Goal: Information Seeking & Learning: Find specific fact

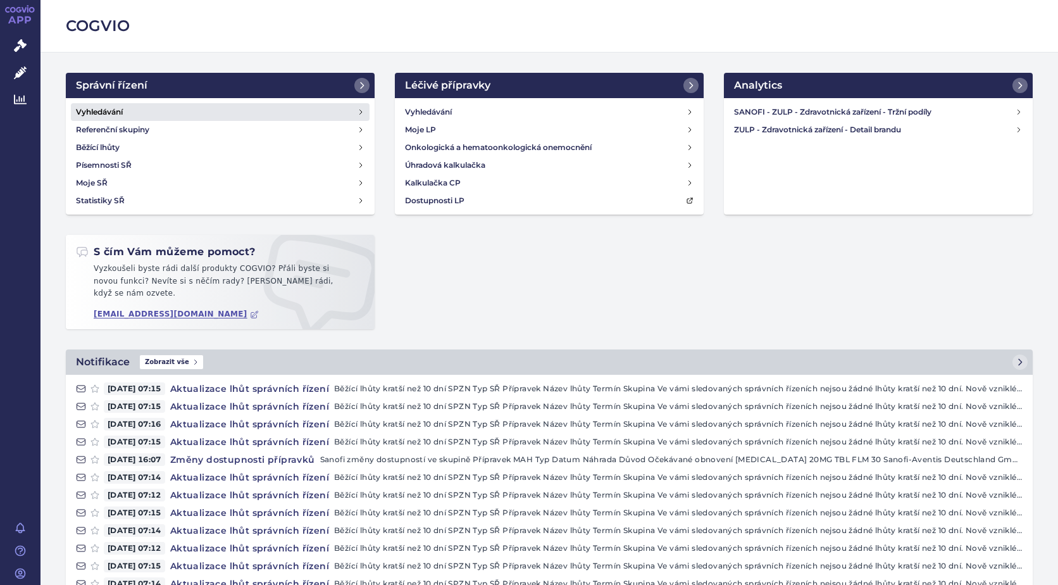
click at [111, 111] on h4 "Vyhledávání" at bounding box center [99, 112] width 47 height 13
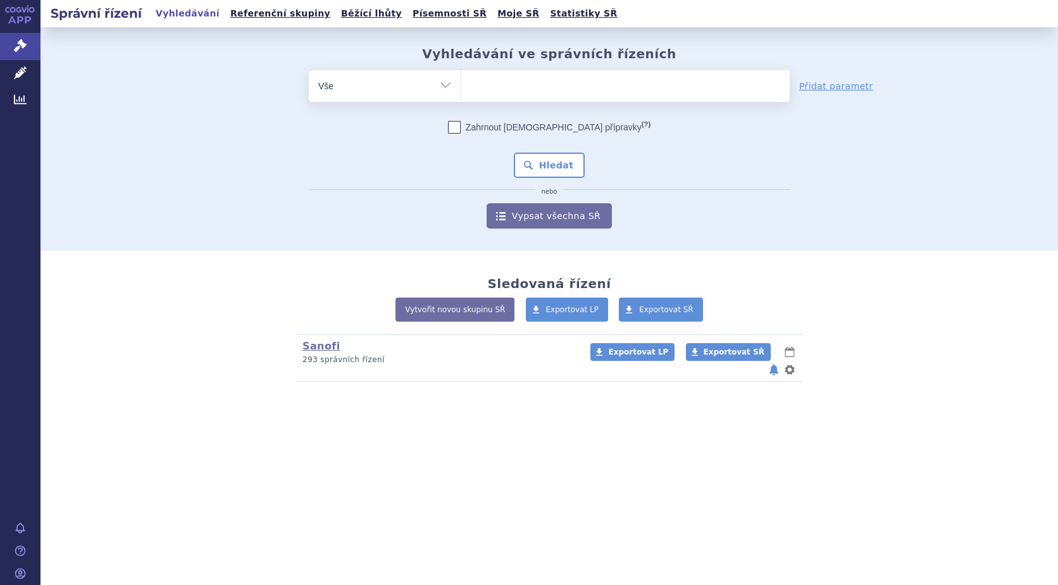
click at [534, 89] on ul at bounding box center [625, 83] width 329 height 27
click at [461, 89] on select at bounding box center [461, 86] width 1 height 32
type input "pra"
type input "pral"
type input "pralue"
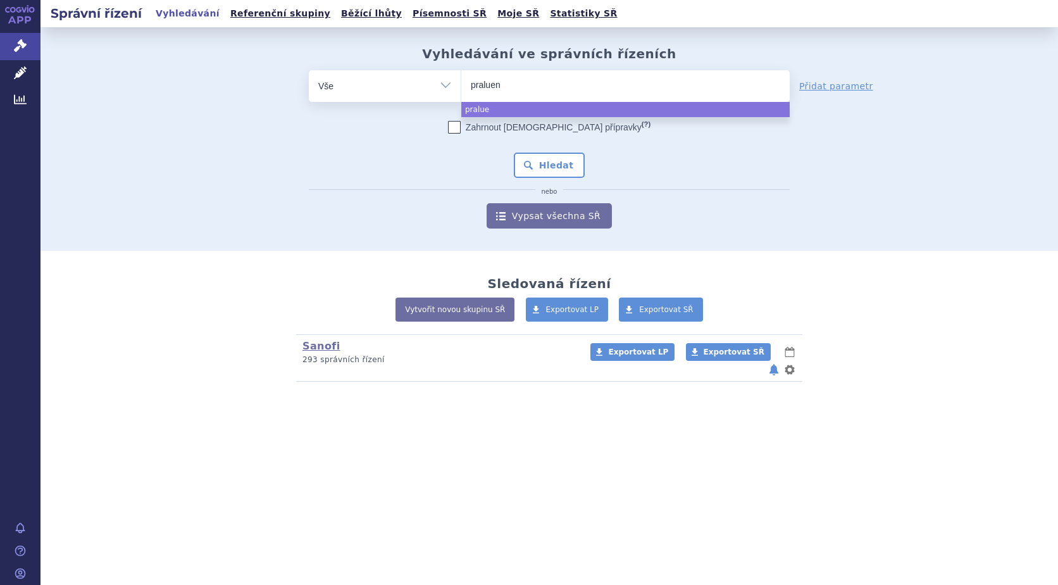
type input "[MEDICAL_DATA]"
select select "[MEDICAL_DATA]"
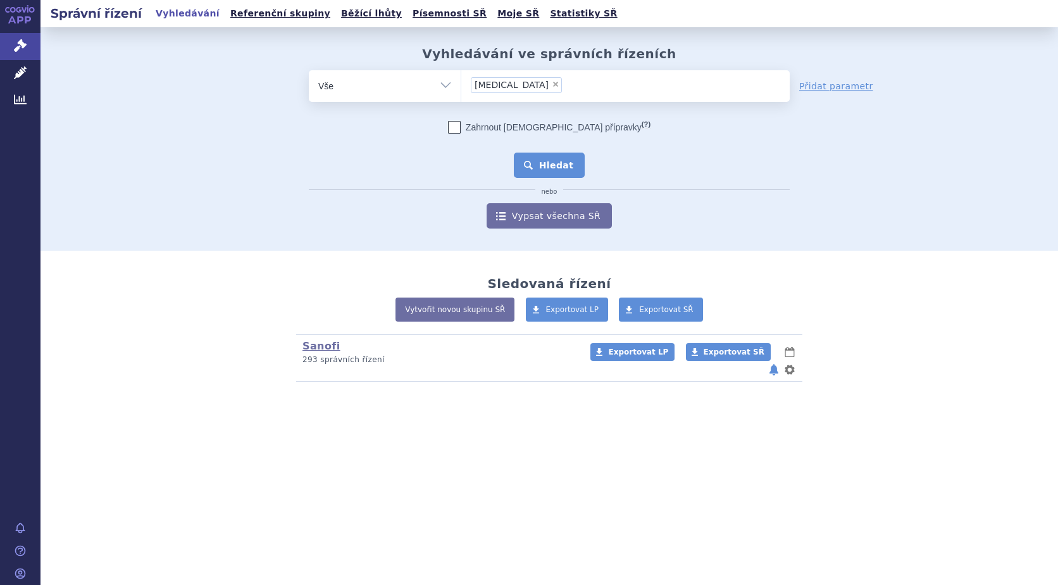
click at [549, 171] on button "Hledat" at bounding box center [550, 165] width 72 height 25
